Goal: Transaction & Acquisition: Purchase product/service

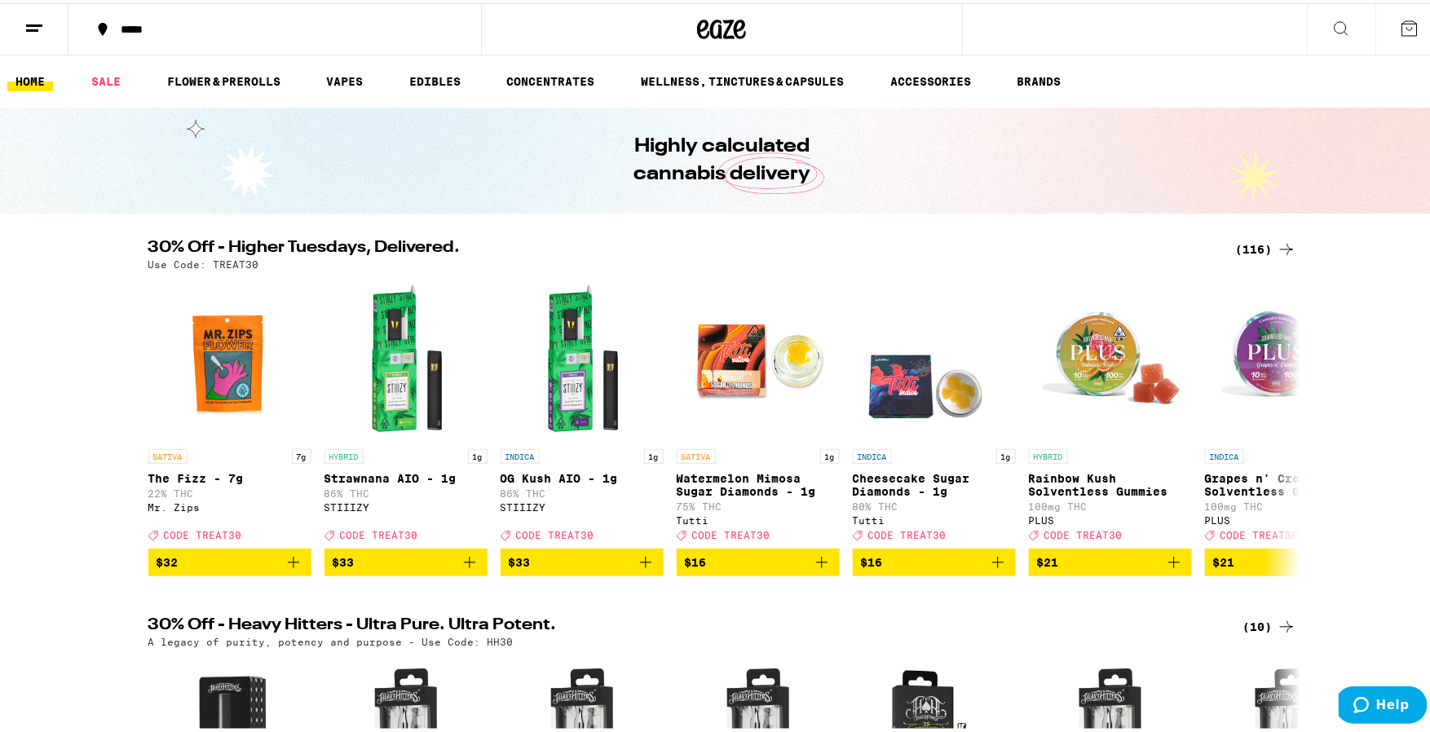
click at [1251, 240] on div "(116)" at bounding box center [1266, 246] width 60 height 20
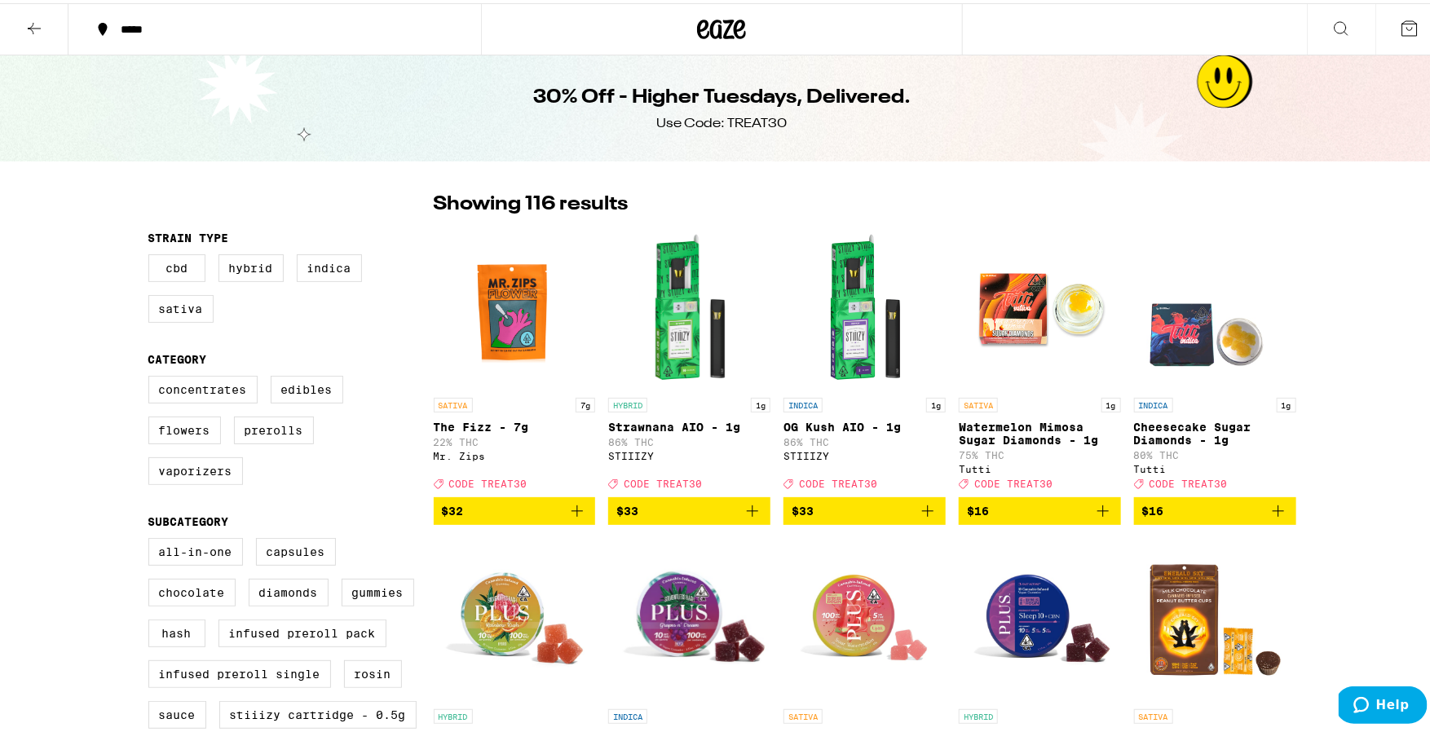
scroll to position [3, 0]
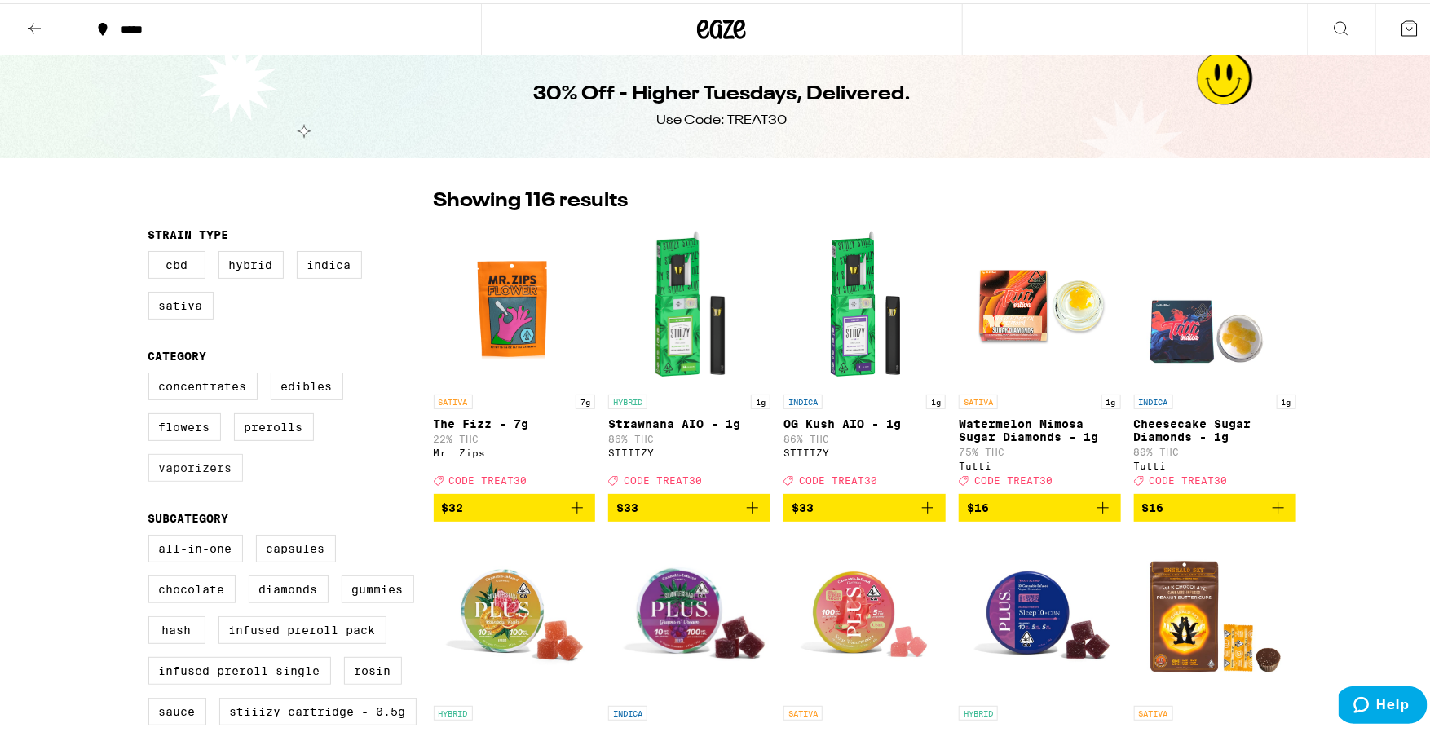
drag, startPoint x: 188, startPoint y: 477, endPoint x: 166, endPoint y: 474, distance: 22.2
click at [188, 477] on label "Vaporizers" at bounding box center [195, 465] width 95 height 28
click at [152, 372] on input "Vaporizers" at bounding box center [152, 372] width 1 height 1
checkbox input "true"
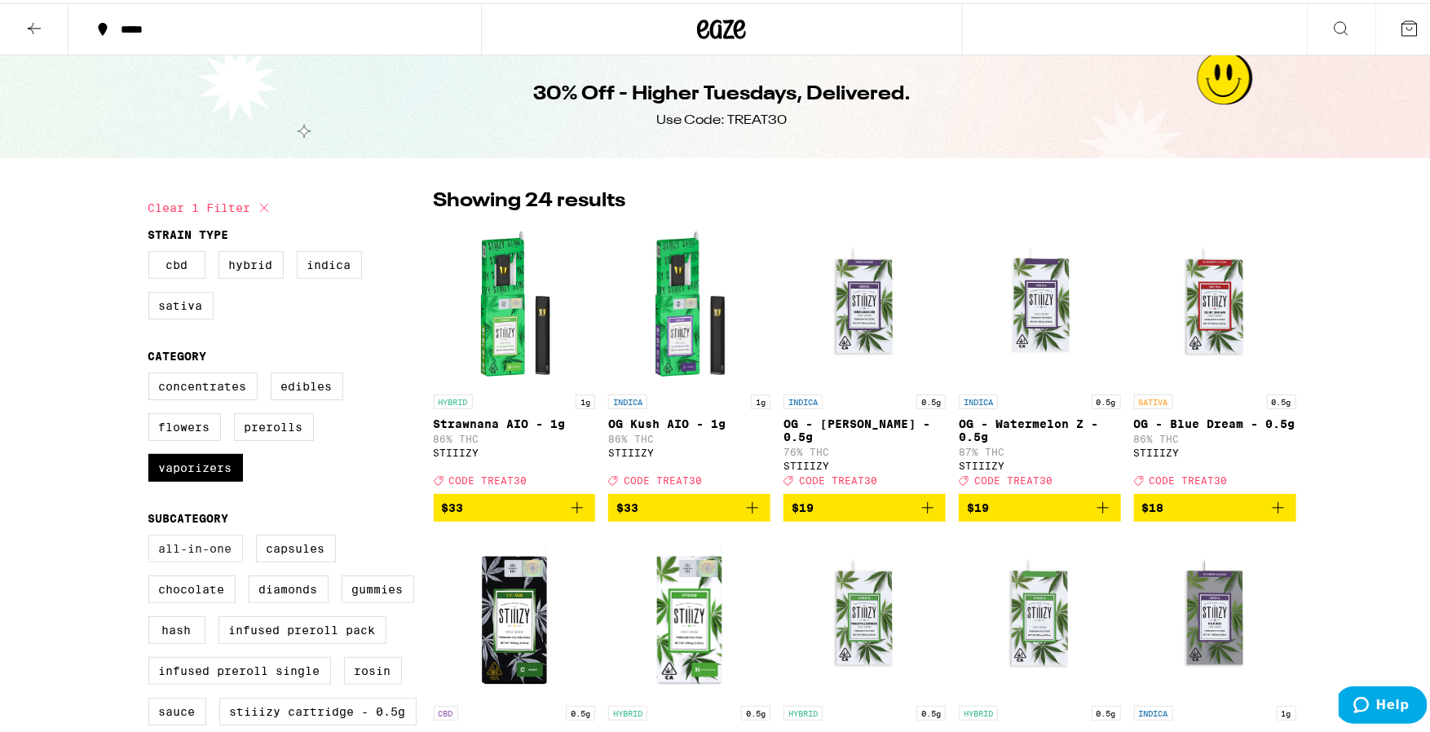
click at [173, 553] on label "All-In-One" at bounding box center [195, 545] width 95 height 28
click at [152, 535] on input "All-In-One" at bounding box center [152, 534] width 1 height 1
checkbox input "true"
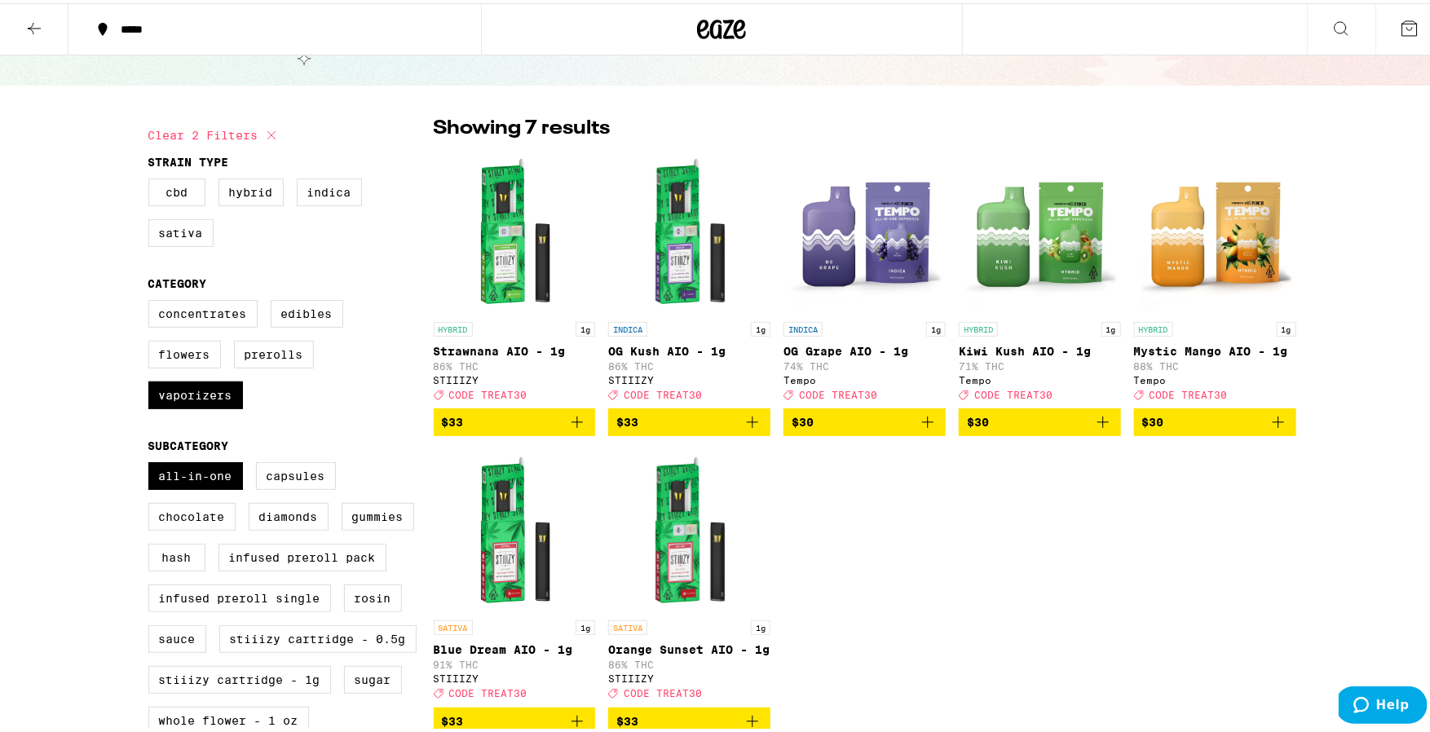
scroll to position [77, 0]
